Goal: Task Accomplishment & Management: Manage account settings

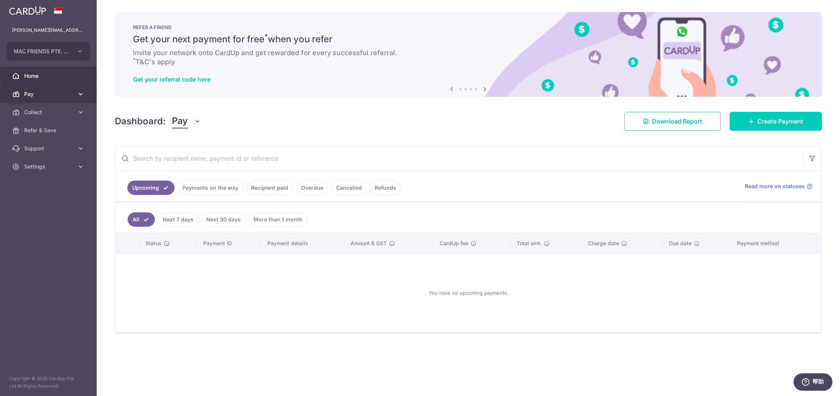
click at [46, 97] on span "Pay" at bounding box center [49, 94] width 50 height 8
click at [37, 114] on span "Payments" at bounding box center [49, 112] width 50 height 8
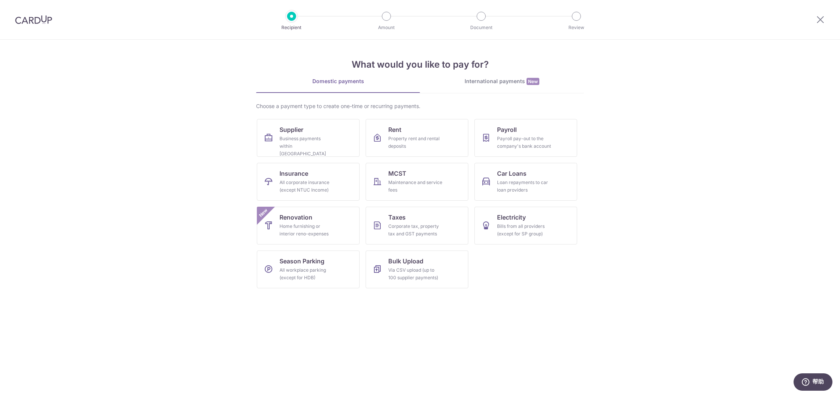
click at [504, 85] on div "International payments New" at bounding box center [502, 81] width 164 height 8
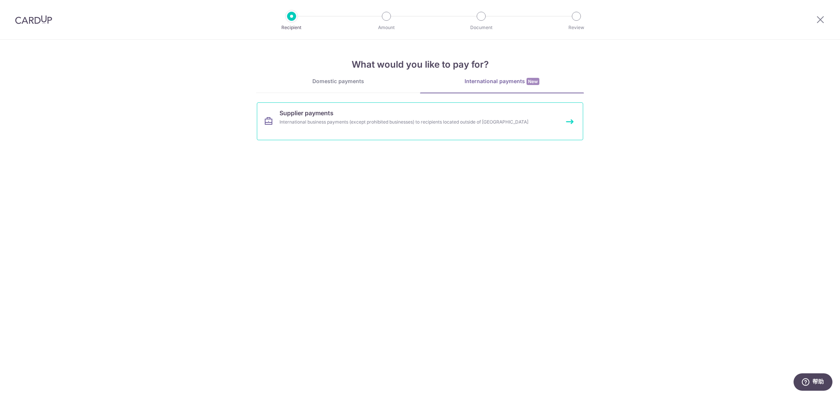
click at [373, 117] on link "Supplier payments International business payments (except prohibited businesses…" at bounding box center [420, 121] width 326 height 38
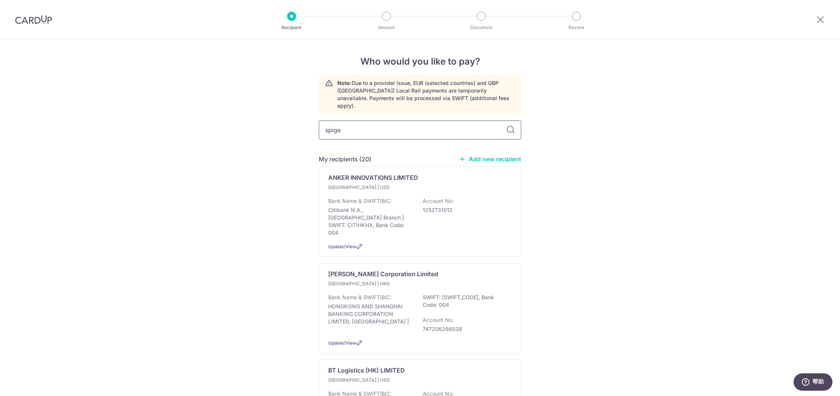
type input "spigen"
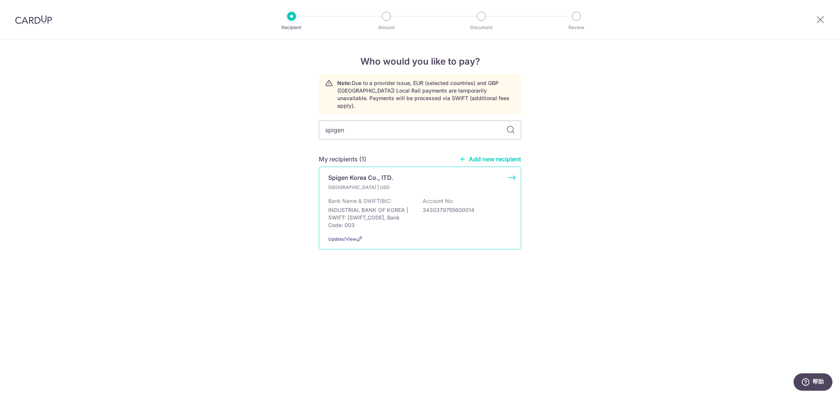
click at [396, 197] on div "Bank Name & SWIFT/BIC: INDUSTRIAL BANK OF KOREA | SWIFT: IBKOKRSEXXX, Bank Code…" at bounding box center [420, 213] width 184 height 32
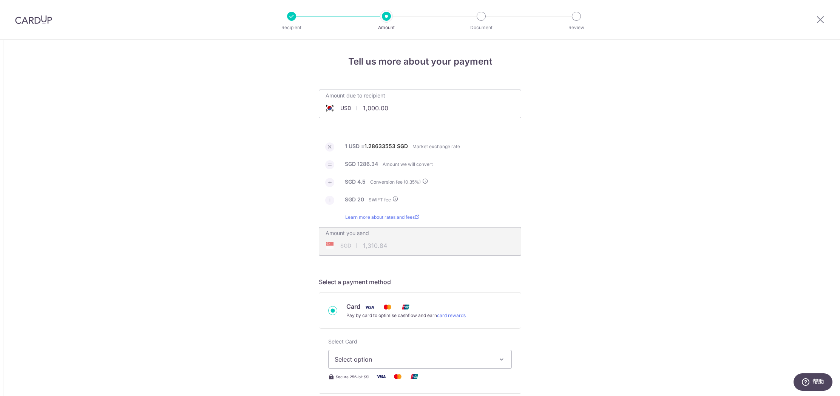
click at [392, 108] on input "1,000.00" at bounding box center [377, 107] width 117 height 17
drag, startPoint x: 396, startPoint y: 108, endPoint x: 359, endPoint y: 108, distance: 36.6
click at [359, 108] on input "1,000.00" at bounding box center [377, 107] width 117 height 17
type input "52,138.15"
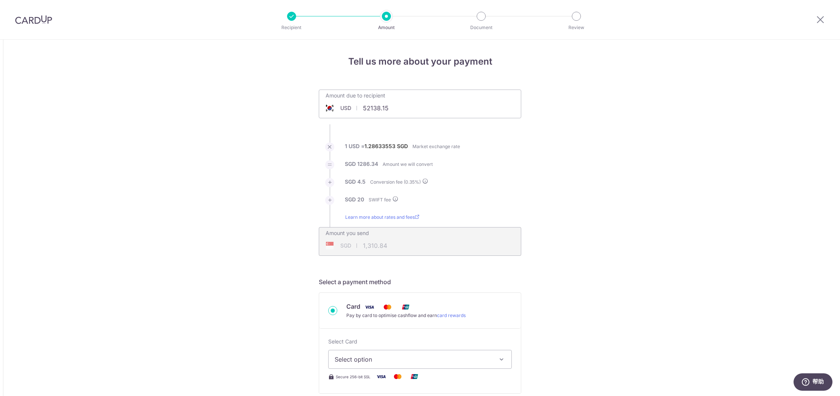
type input "67,321.23"
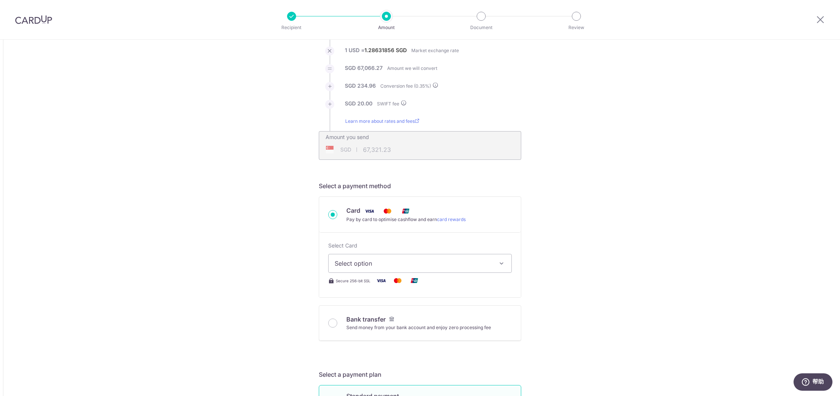
scroll to position [107, 0]
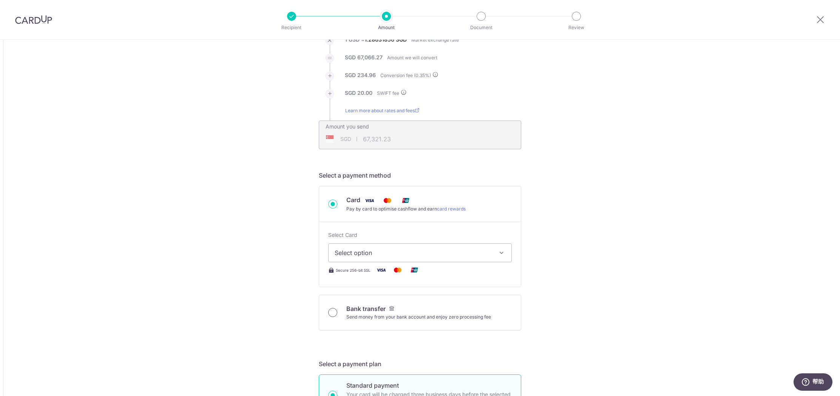
click at [332, 314] on input "Bank transfer Send money from your bank account and enjoy zero processing fee" at bounding box center [332, 312] width 9 height 9
radio input "true"
type input "52,138.15"
type input "67,214.08"
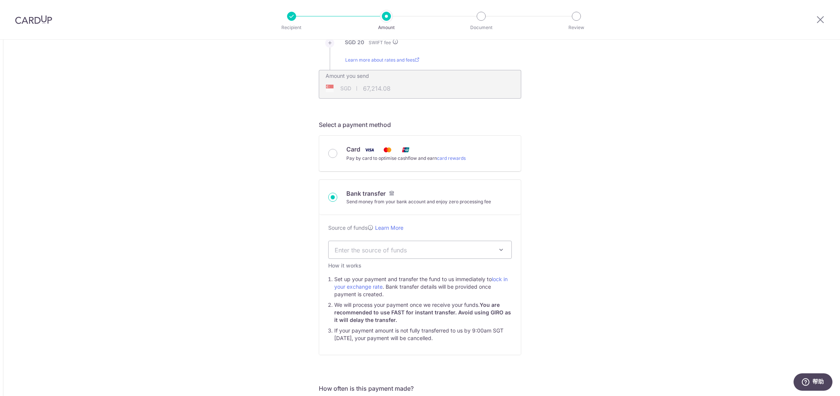
scroll to position [190, 0]
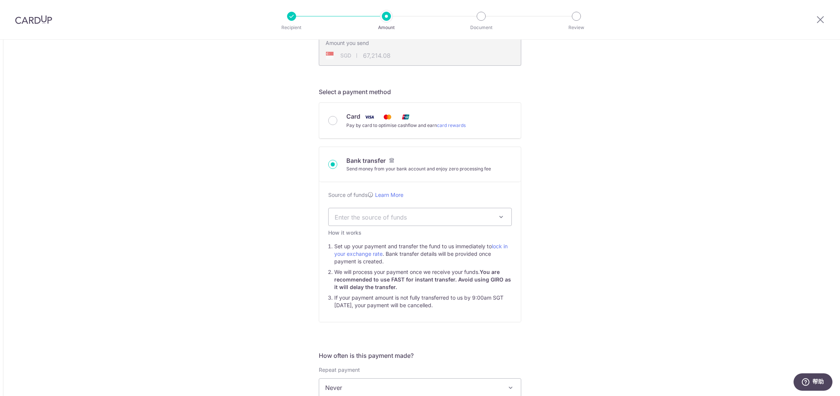
click at [482, 220] on span "Enter the source of funds" at bounding box center [414, 217] width 159 height 8
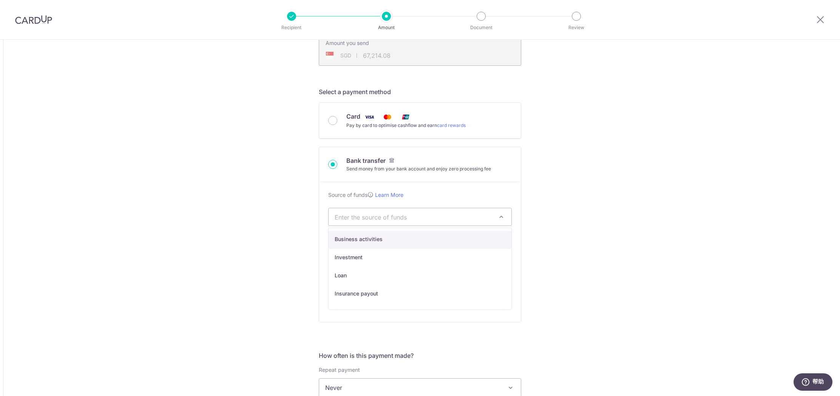
select select "1"
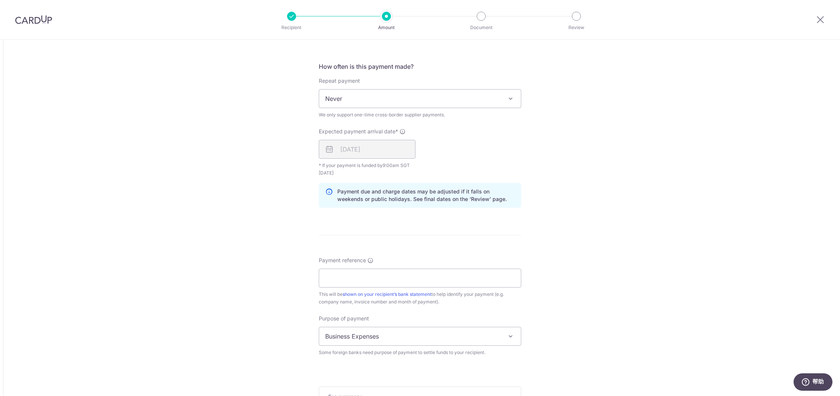
scroll to position [492, 0]
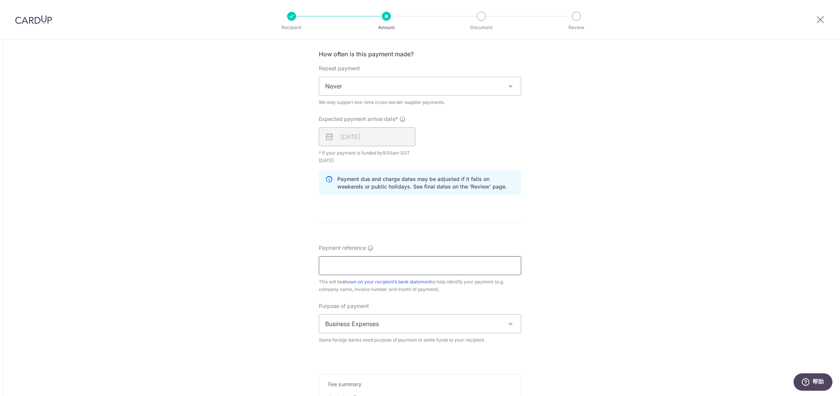
click at [444, 262] on input "Payment reference" at bounding box center [420, 265] width 203 height 19
type input "MAC FRIENDS SPSGMF250807"
click at [419, 322] on span "Business Expenses" at bounding box center [420, 324] width 202 height 18
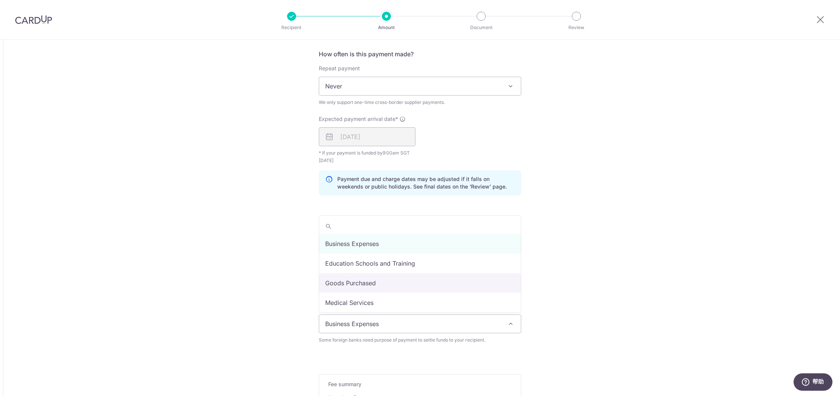
select select "Goods Purchased"
click at [597, 288] on div "Tell us more about your payment Amount due to recipient USD 52,138.15 52138.15 …" at bounding box center [420, 28] width 840 height 961
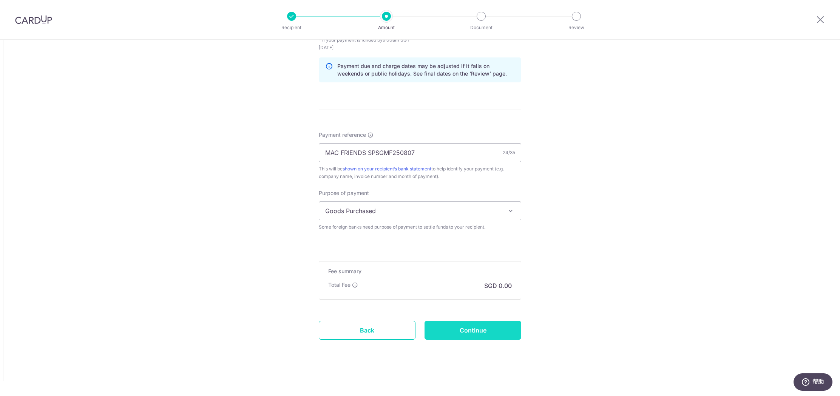
click at [491, 329] on input "Continue" at bounding box center [473, 330] width 97 height 19
type input "Create Schedule"
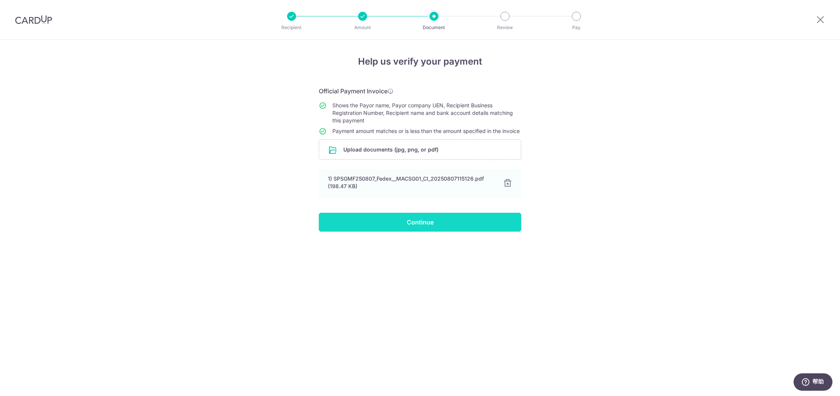
click at [429, 230] on input "Continue" at bounding box center [420, 222] width 203 height 19
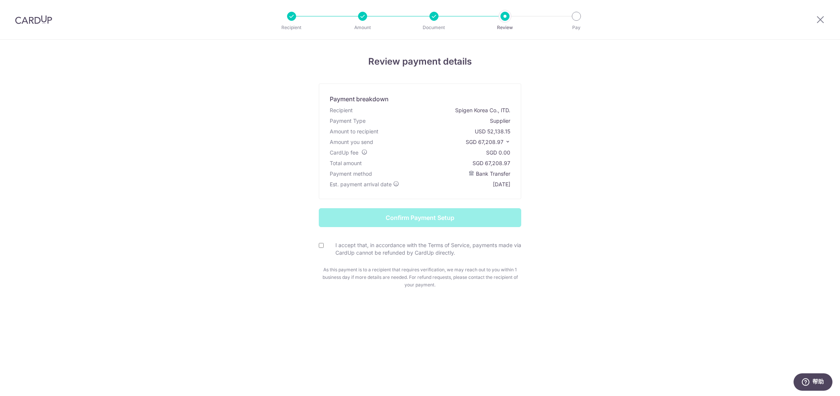
click at [320, 246] on input "I accept that, in accordance with the Terms of Service, payments made via CardU…" at bounding box center [321, 245] width 5 height 5
checkbox input "true"
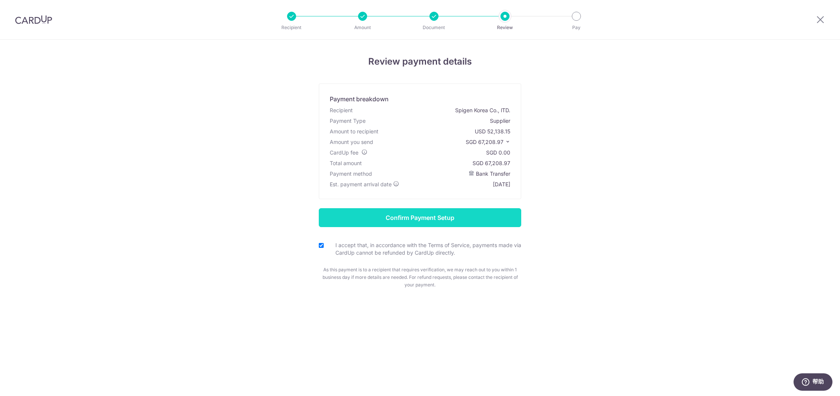
click at [372, 216] on input "Confirm Payment Setup" at bounding box center [420, 217] width 203 height 19
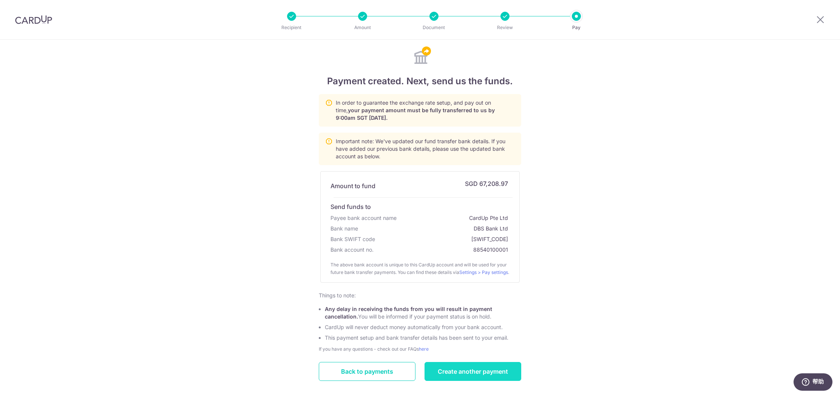
click at [493, 381] on link "Create another payment" at bounding box center [473, 371] width 97 height 19
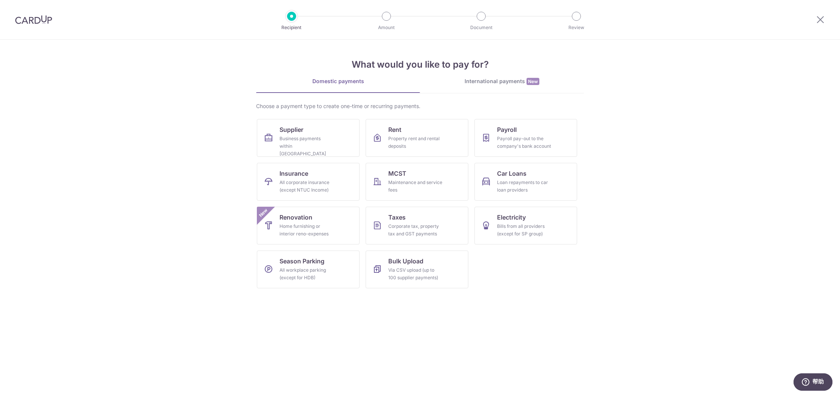
click at [498, 82] on div "International payments New" at bounding box center [502, 81] width 164 height 8
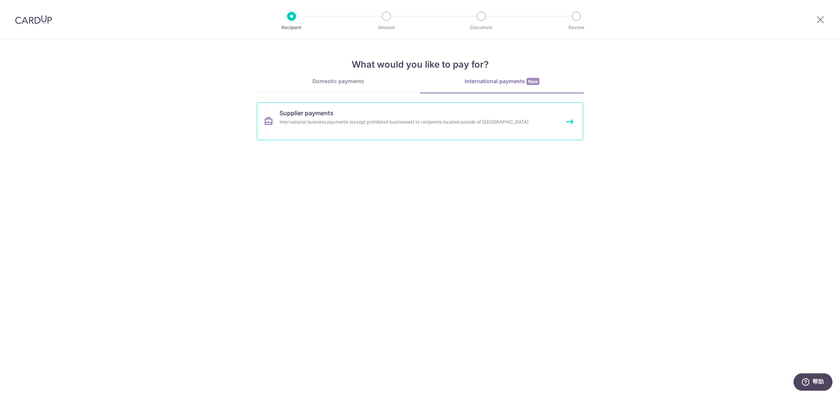
click at [470, 113] on link "Supplier payments International business payments (except prohibited businesses…" at bounding box center [420, 121] width 326 height 38
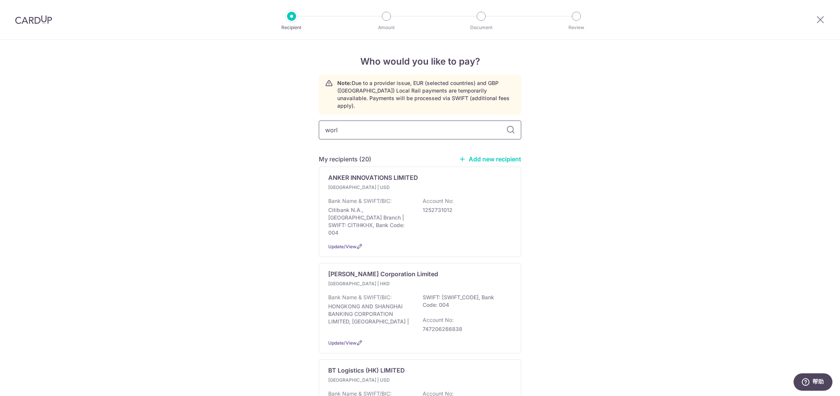
type input "world"
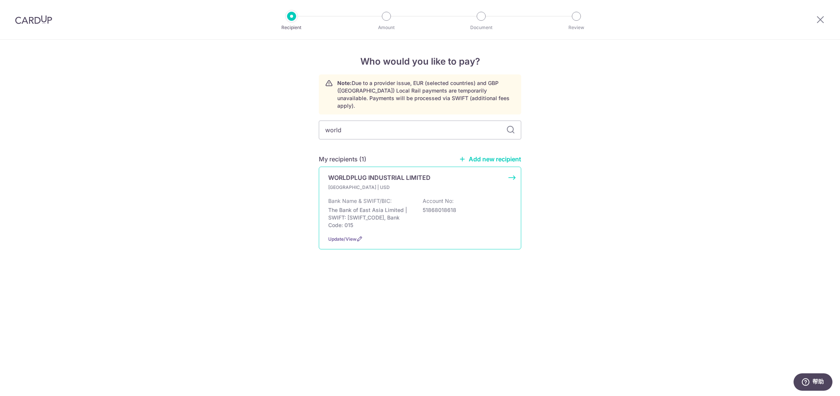
click at [396, 173] on p "WORLDPLUG INDUSTRIAL LIMITED" at bounding box center [379, 177] width 102 height 9
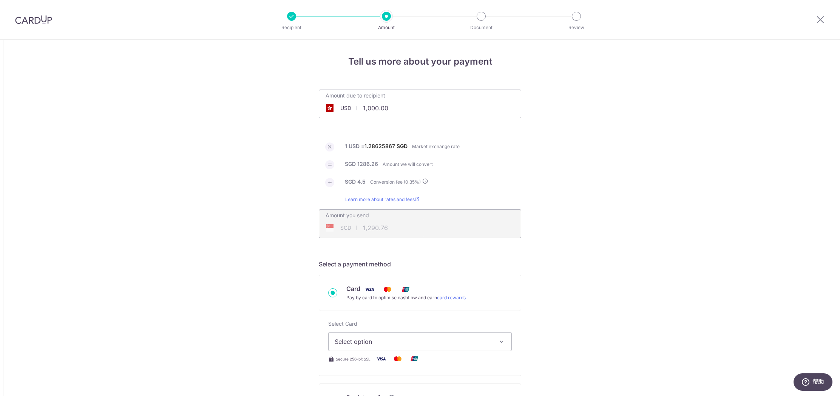
click at [402, 108] on input "1,000.00" at bounding box center [377, 107] width 117 height 17
drag, startPoint x: 402, startPoint y: 108, endPoint x: 360, endPoint y: 108, distance: 41.6
click at [360, 108] on input "1,000.00" at bounding box center [377, 107] width 117 height 17
type input "10,447.50"
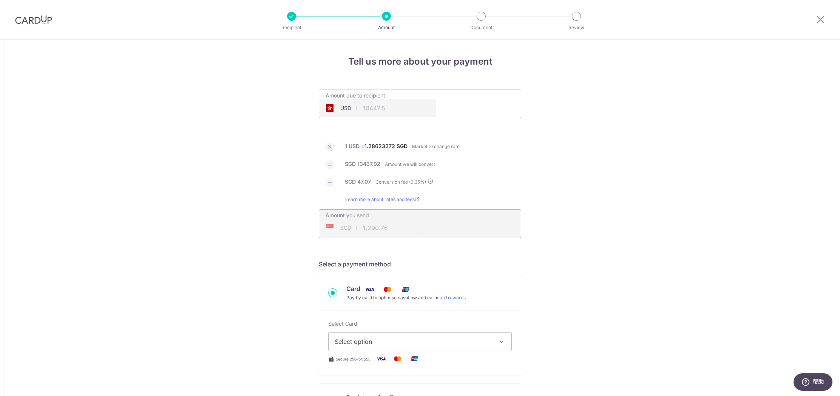
type input "13,484.99"
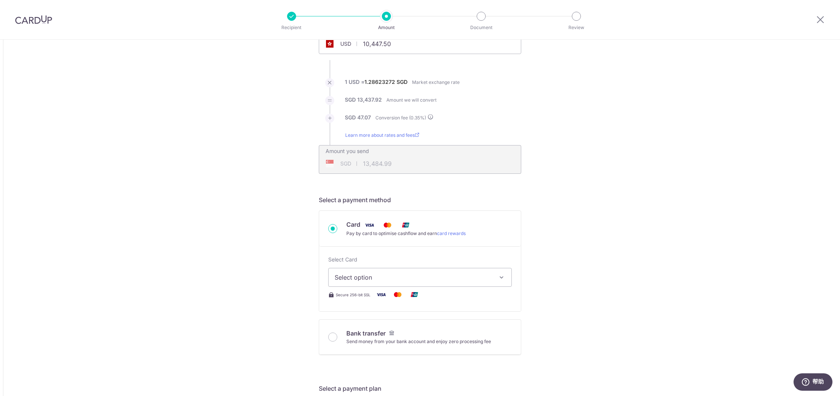
scroll to position [73, 0]
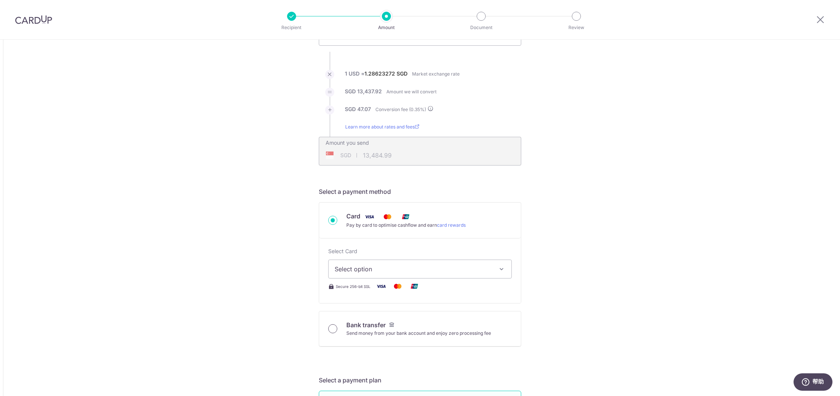
click at [332, 329] on input "Bank transfer Send money from your bank account and enjoy zero processing fee" at bounding box center [332, 328] width 9 height 9
radio input "true"
type input "10,447.50"
type input "13,463.49"
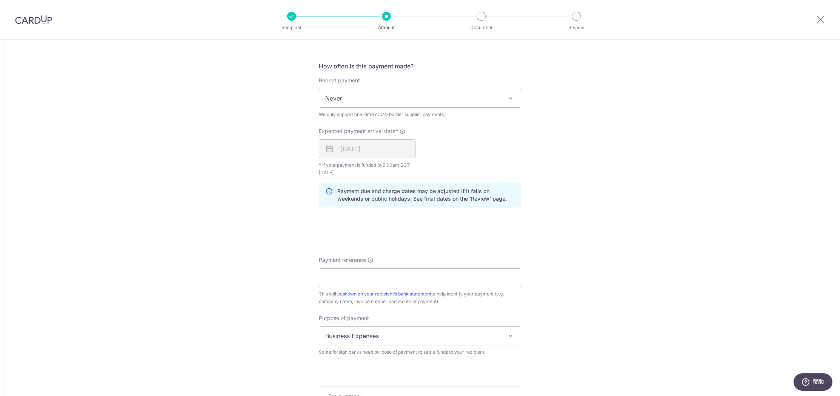
scroll to position [562, 0]
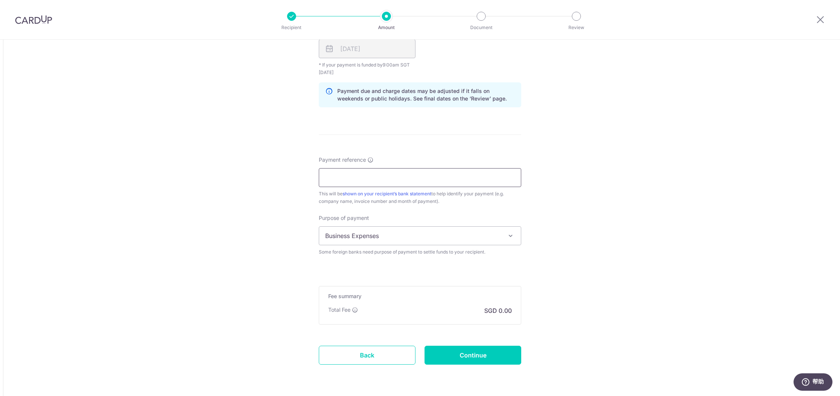
click at [391, 175] on input "Payment reference" at bounding box center [420, 177] width 203 height 19
type input "MAC FRIENDS TT120825"
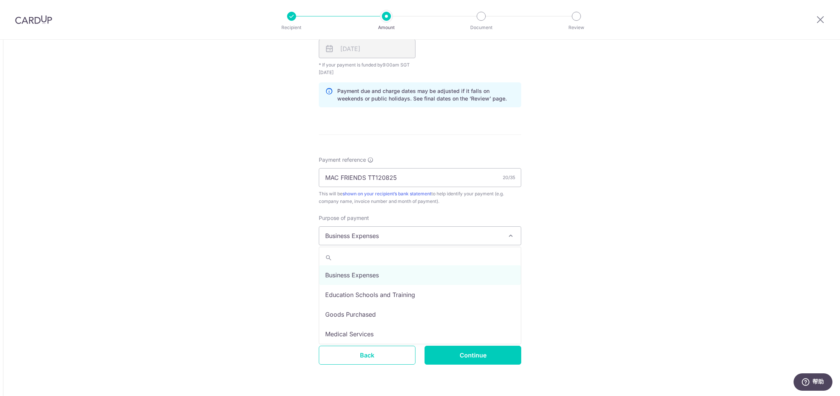
drag, startPoint x: 431, startPoint y: 241, endPoint x: 428, endPoint y: 239, distance: 3.9
click at [431, 241] on span "Business Expenses" at bounding box center [420, 236] width 202 height 18
select select "Goods Purchased"
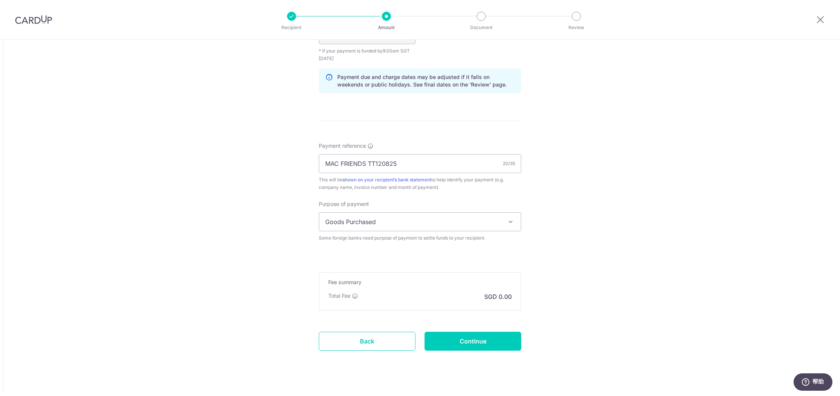
scroll to position [587, 0]
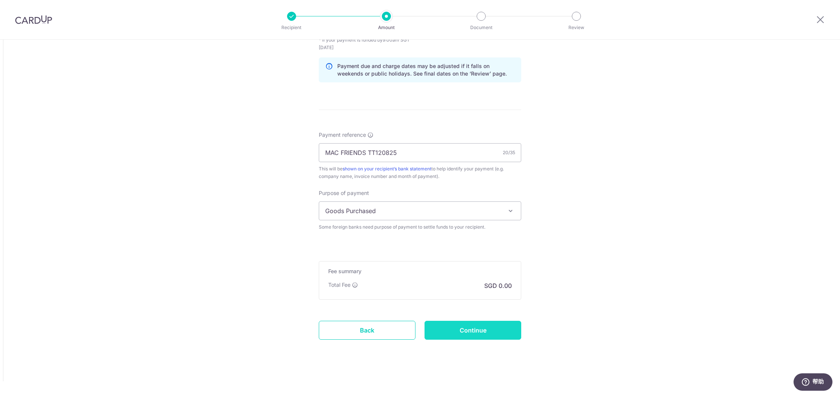
click at [484, 330] on input "Continue" at bounding box center [473, 330] width 97 height 19
type input "Create Schedule"
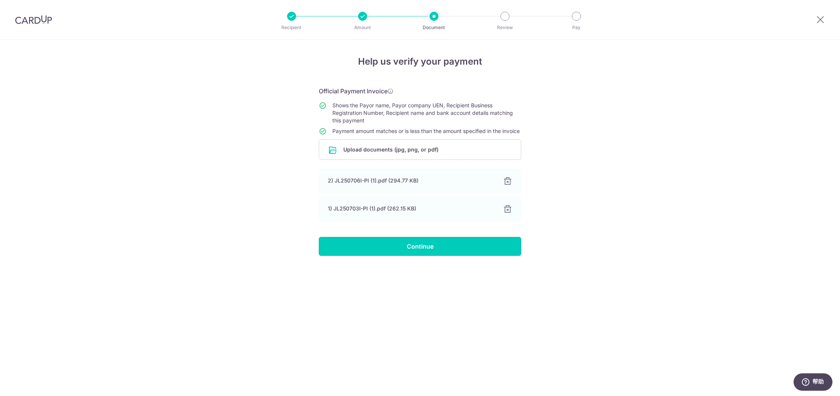
click at [475, 256] on input "Continue" at bounding box center [420, 246] width 203 height 19
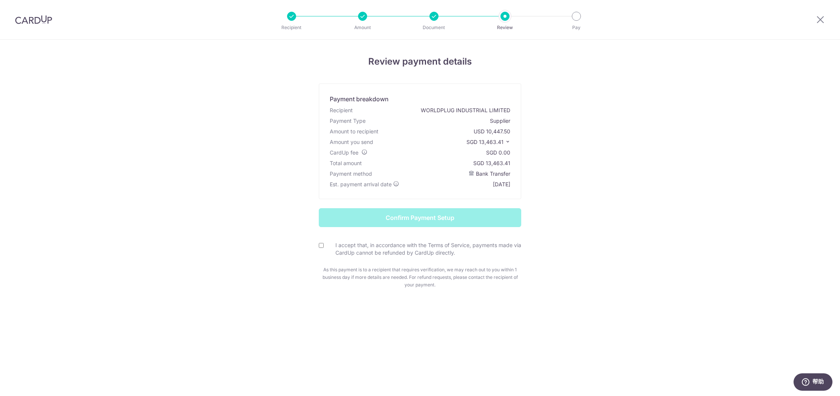
click at [322, 246] on input "I accept that, in accordance with the Terms of Service, payments made via CardU…" at bounding box center [321, 245] width 5 height 5
checkbox input "true"
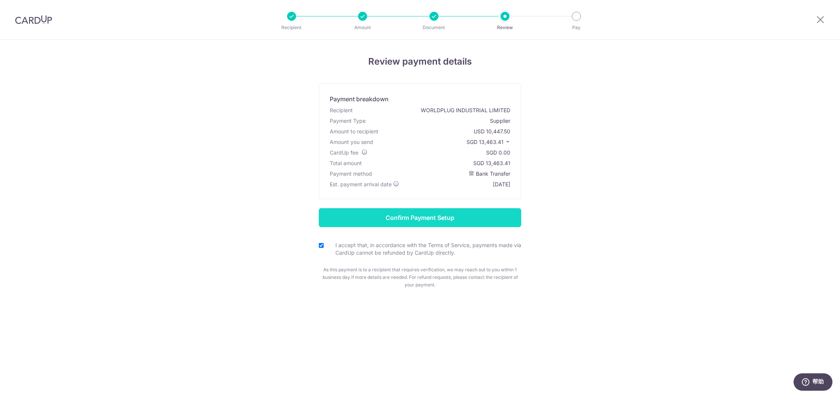
click at [385, 218] on input "Confirm Payment Setup" at bounding box center [420, 217] width 203 height 19
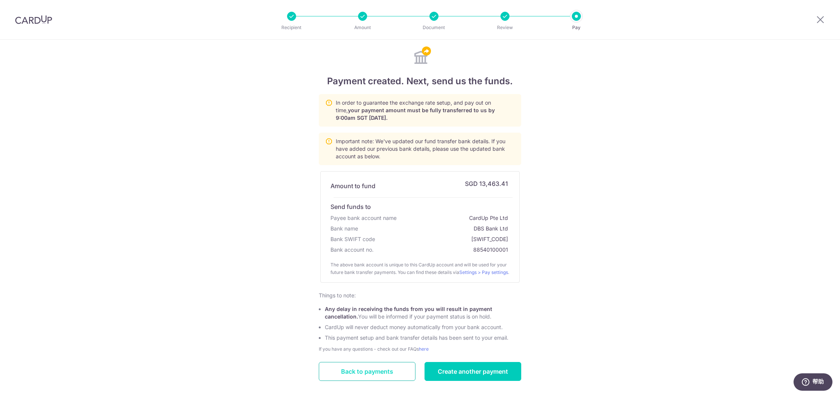
click at [373, 375] on link "Back to payments" at bounding box center [367, 371] width 97 height 19
